Goal: Information Seeking & Learning: Learn about a topic

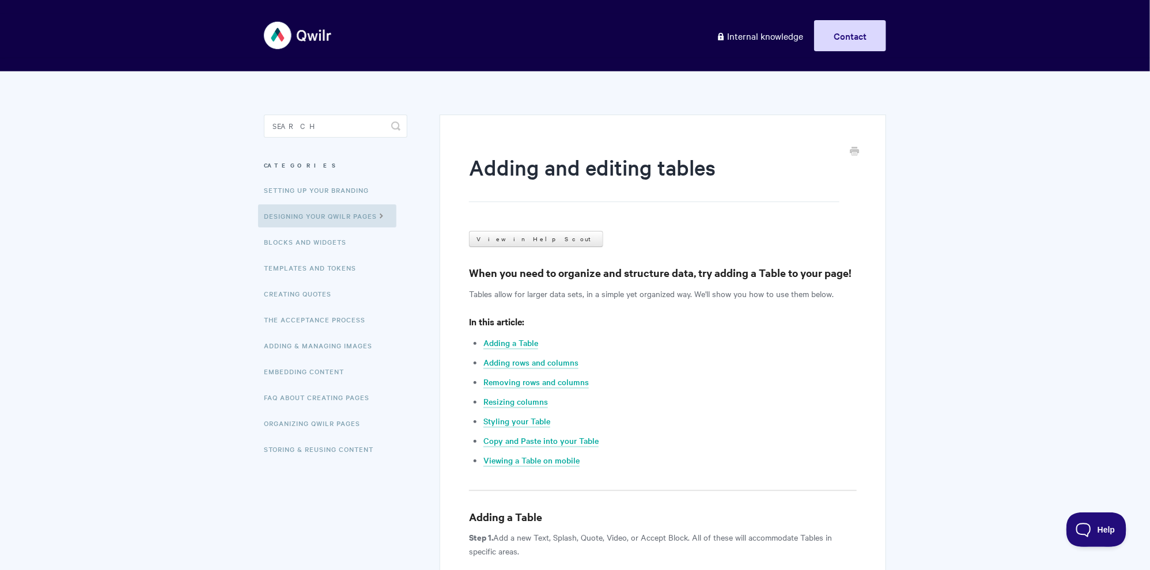
click at [354, 138] on aside "Toggle Search Categories Setting up your Branding Designing Your Qwilr Pages Bl…" at bounding box center [335, 298] width 143 height 366
click at [360, 135] on input "Search" at bounding box center [335, 126] width 143 height 23
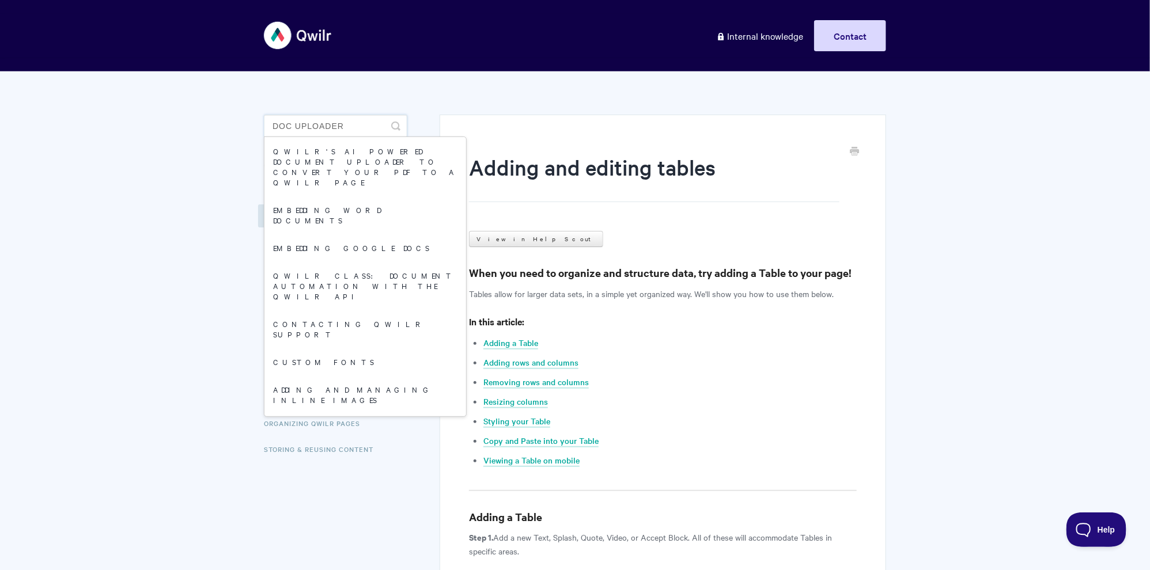
type input "doc uploader"
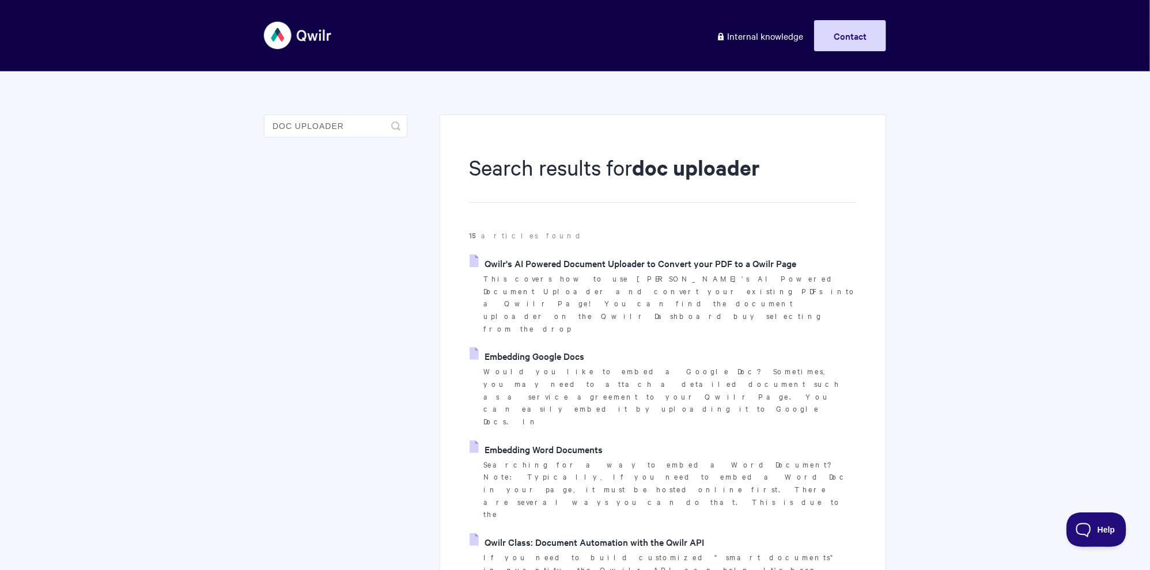
click at [552, 257] on link "Qwilr's AI Powered Document Uploader to Convert your PDF to a Qwilr Page" at bounding box center [632, 263] width 327 height 17
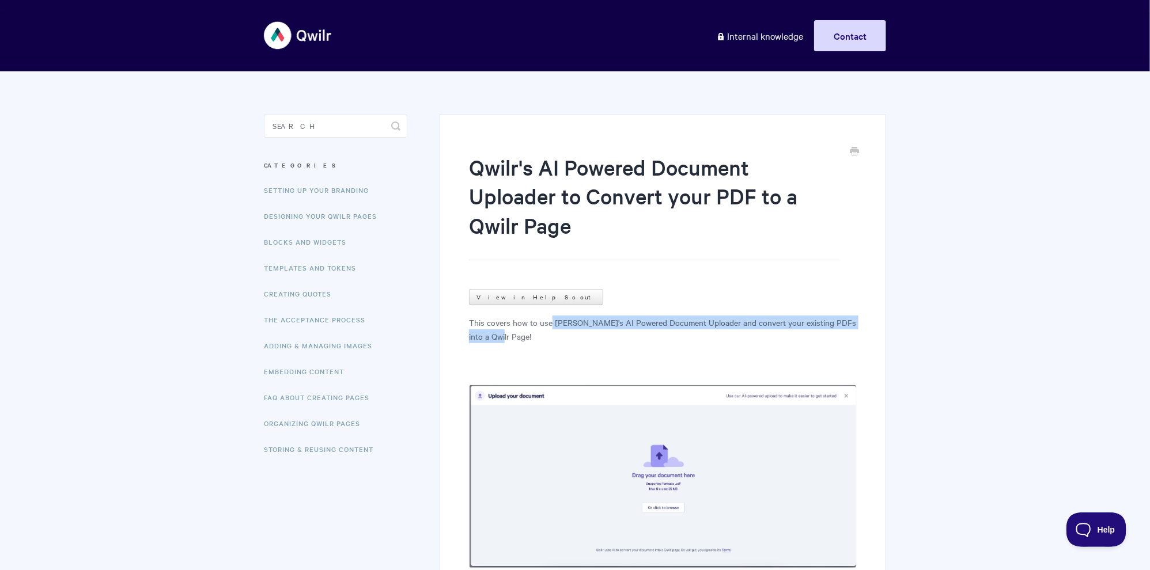
drag, startPoint x: 551, startPoint y: 320, endPoint x: 666, endPoint y: 334, distance: 116.6
click at [667, 334] on p "This covers how to use [PERSON_NAME]'s AI Powered Document Uploader and convert…" at bounding box center [663, 330] width 388 height 28
copy p "[PERSON_NAME]'s AI Powered Document Uploader and convert your existing PDFs int…"
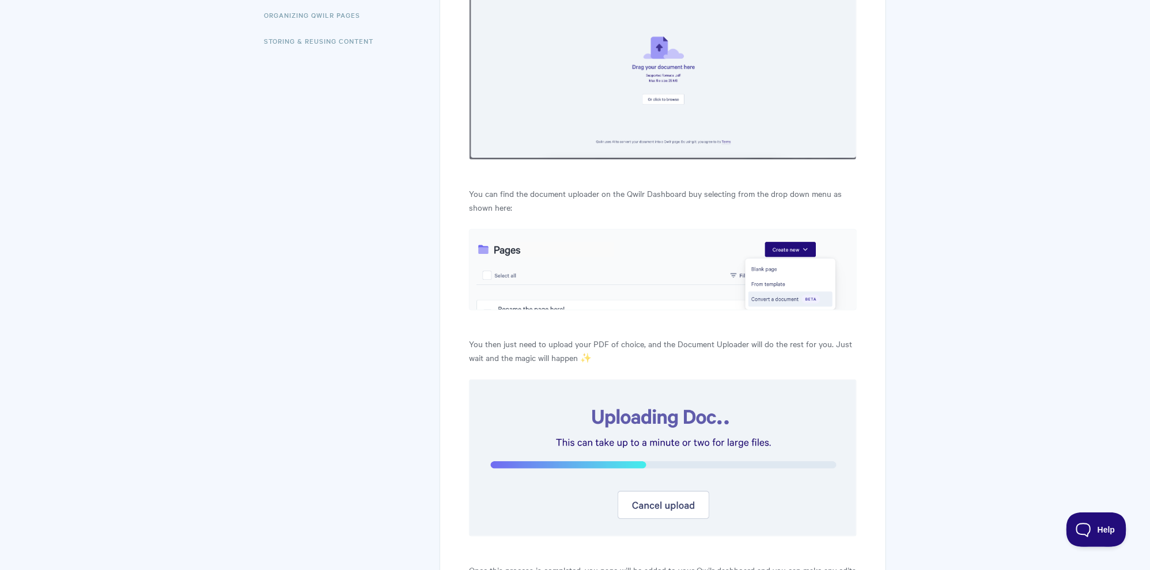
scroll to position [641, 0]
